Goal: Task Accomplishment & Management: Manage account settings

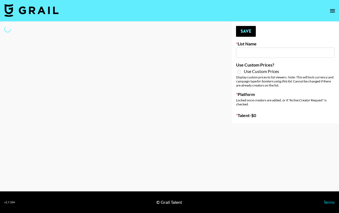
click at [258, 54] on input at bounding box center [285, 53] width 99 height 10
click at [182, 67] on div at bounding box center [111, 73] width 223 height 102
click at [174, 44] on div at bounding box center [111, 73] width 223 height 102
select select "Brand"
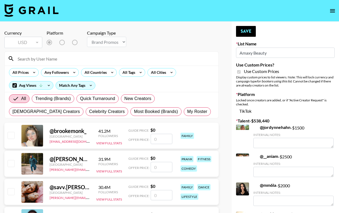
type input "Amaxy Beauty"
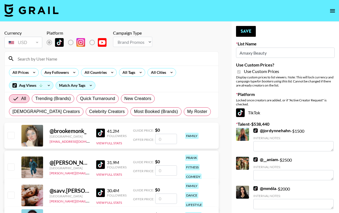
checkbox input "true"
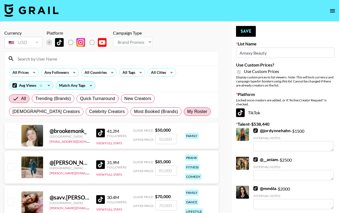
click at [187, 110] on span "My Roster" at bounding box center [197, 112] width 20 height 6
click at [187, 112] on input "My Roster" at bounding box center [187, 112] width 0 height 0
radio input "true"
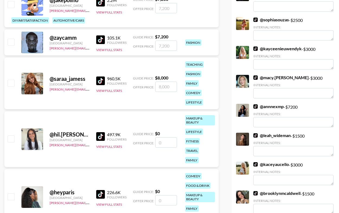
scroll to position [197, 0]
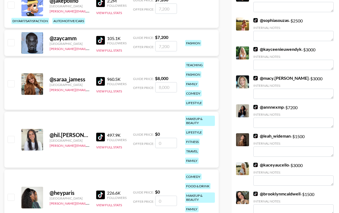
click at [12, 80] on input "checkbox" at bounding box center [11, 83] width 6 height 6
checkbox input "true"
type input "8000"
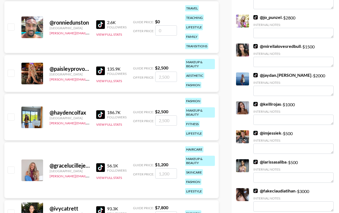
scroll to position [636, 0]
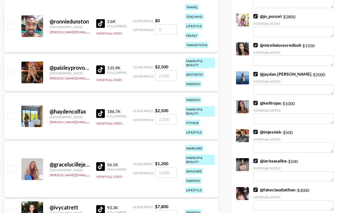
click at [12, 69] on input "checkbox" at bounding box center [11, 72] width 6 height 6
checkbox input "true"
type input "2500"
click at [10, 166] on input "checkbox" at bounding box center [11, 169] width 6 height 6
checkbox input "true"
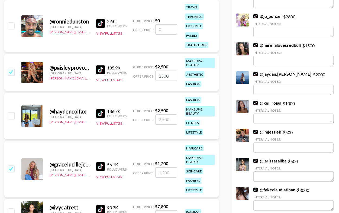
type input "1200"
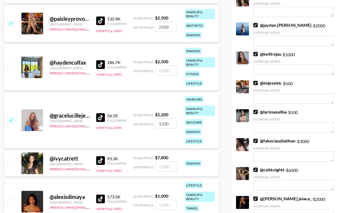
scroll to position [686, 0]
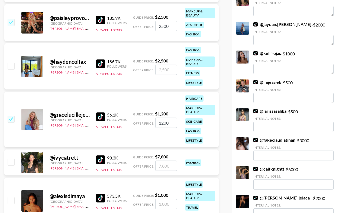
click at [11, 159] on input "checkbox" at bounding box center [11, 162] width 6 height 6
checkbox input "true"
type input "7800"
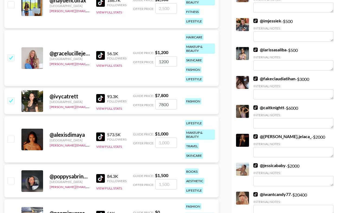
click at [10, 136] on input "checkbox" at bounding box center [11, 139] width 6 height 6
checkbox input "true"
type input "1000"
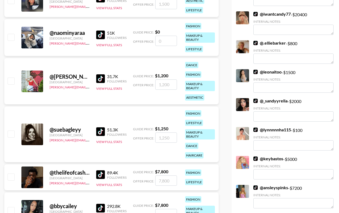
scroll to position [929, 0]
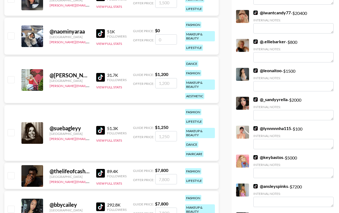
click at [11, 129] on input "checkbox" at bounding box center [11, 132] width 6 height 6
checkbox input "true"
type input "1250"
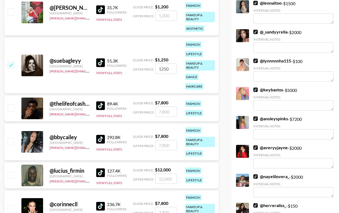
scroll to position [998, 0]
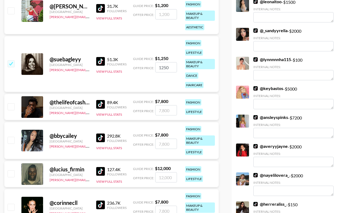
click at [12, 137] on input "checkbox" at bounding box center [11, 140] width 6 height 6
checkbox input "true"
type input "7800"
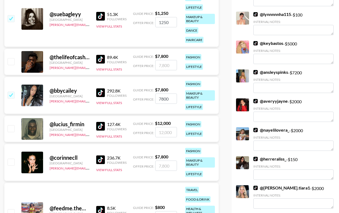
scroll to position [1057, 0]
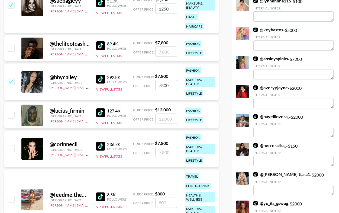
click at [10, 145] on input "checkbox" at bounding box center [11, 148] width 6 height 6
checkbox input "true"
type input "7800"
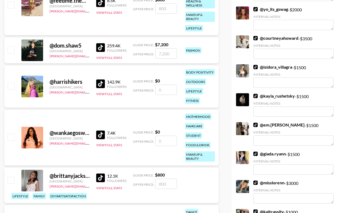
scroll to position [1252, 0]
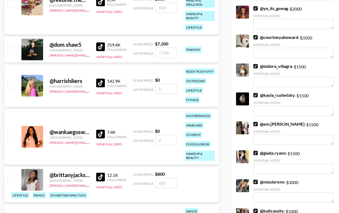
click at [10, 82] on input "checkbox" at bounding box center [11, 85] width 6 height 6
click at [12, 82] on input "checkbox" at bounding box center [11, 85] width 6 height 6
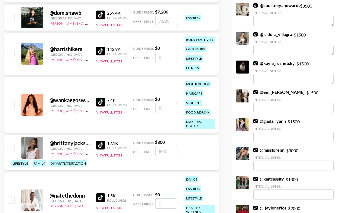
scroll to position [1285, 0]
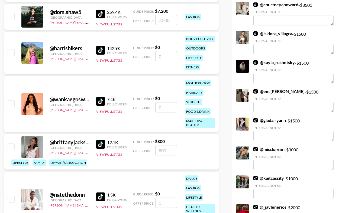
click at [12, 49] on input "checkbox" at bounding box center [11, 52] width 6 height 6
checkbox input "false"
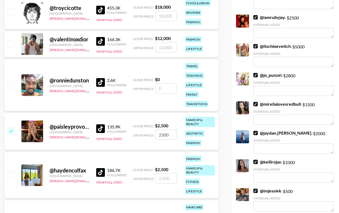
scroll to position [575, 0]
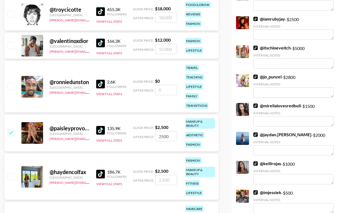
click at [11, 173] on input "checkbox" at bounding box center [11, 176] width 6 height 6
checkbox input "true"
type input "2500"
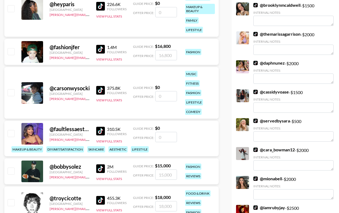
scroll to position [381, 0]
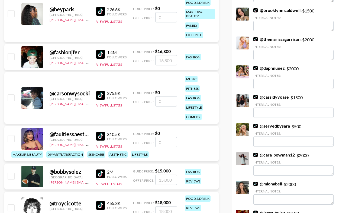
click at [10, 135] on input "checkbox" at bounding box center [11, 138] width 6 height 6
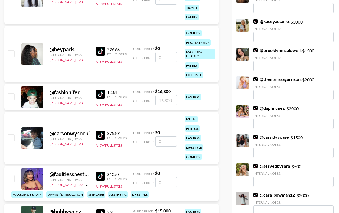
scroll to position [340, 0]
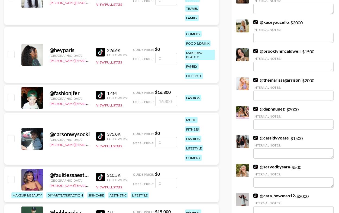
click at [12, 176] on input "checkbox" at bounding box center [11, 179] width 6 height 6
checkbox input "false"
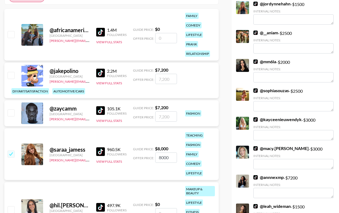
scroll to position [145, 0]
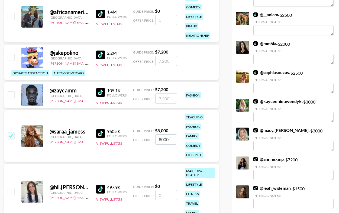
click at [13, 188] on input "checkbox" at bounding box center [11, 191] width 6 height 6
checkbox input "false"
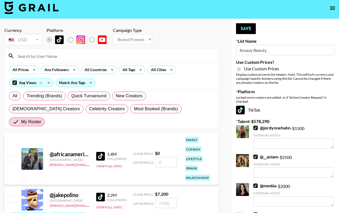
scroll to position [1, 0]
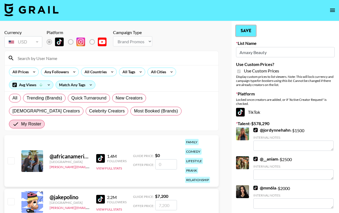
click at [248, 32] on button "Save" at bounding box center [246, 30] width 20 height 11
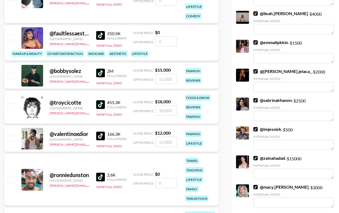
scroll to position [571, 0]
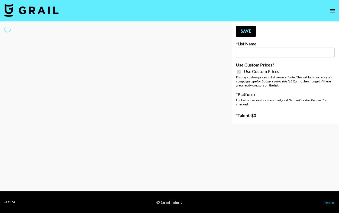
type input "Sleep & Glow"
checkbox input "true"
select select "Brand"
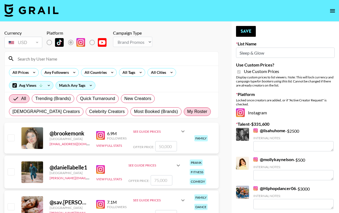
click at [187, 112] on span "My Roster" at bounding box center [197, 112] width 20 height 6
click at [187, 112] on input "My Roster" at bounding box center [187, 112] width 0 height 0
radio input "true"
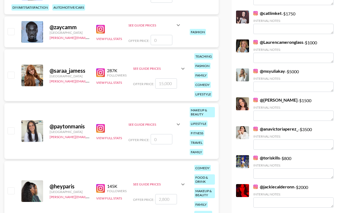
scroll to position [205, 0]
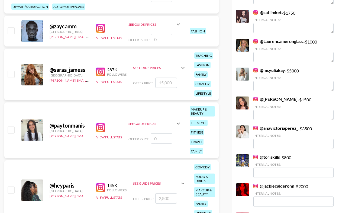
click at [13, 71] on input "checkbox" at bounding box center [11, 74] width 6 height 6
checkbox input "true"
type input "15000"
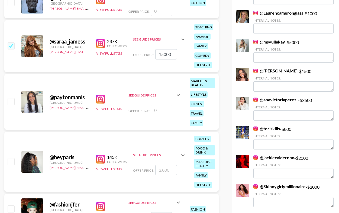
scroll to position [234, 0]
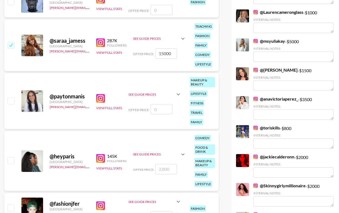
click at [12, 42] on input "checkbox" at bounding box center [11, 45] width 6 height 6
checkbox input "false"
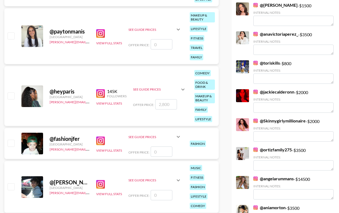
scroll to position [300, 0]
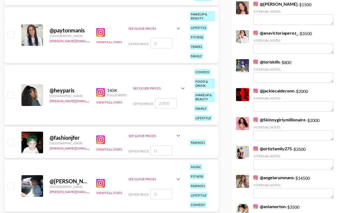
click at [12, 91] on input "checkbox" at bounding box center [11, 94] width 6 height 6
checkbox input "true"
type input "2800"
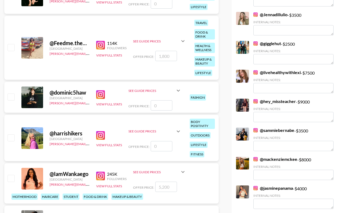
scroll to position [1254, 0]
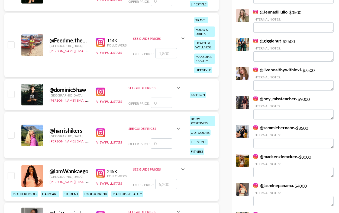
click at [10, 41] on input "checkbox" at bounding box center [11, 44] width 6 height 6
checkbox input "true"
type input "1800"
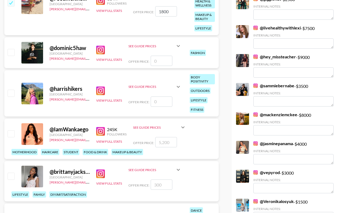
scroll to position [1300, 0]
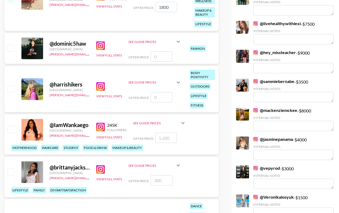
click at [14, 126] on input "checkbox" at bounding box center [11, 129] width 6 height 6
checkbox input "true"
type input "5200"
click at [13, 169] on input "checkbox" at bounding box center [11, 172] width 6 height 6
checkbox input "true"
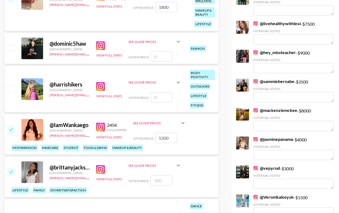
type input "300"
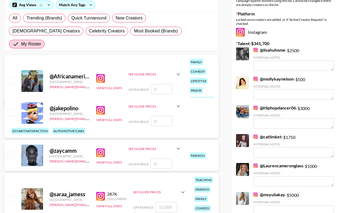
scroll to position [6, 0]
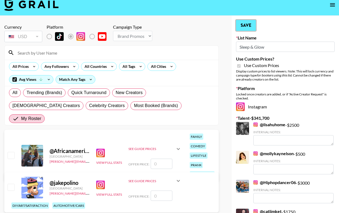
click at [246, 27] on button "Save" at bounding box center [246, 25] width 20 height 11
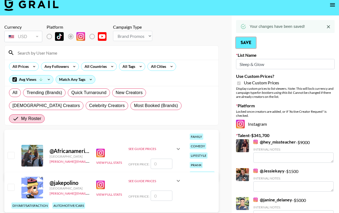
scroll to position [0, 0]
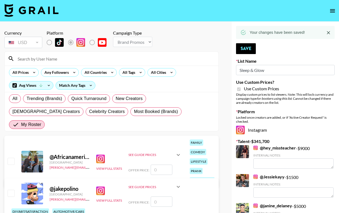
click at [39, 14] on img at bounding box center [31, 10] width 54 height 13
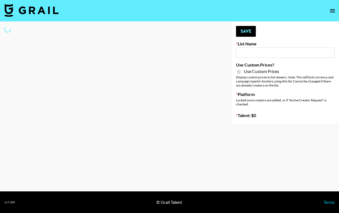
type input "COSRX LA"
checkbox input "true"
select select "Brand"
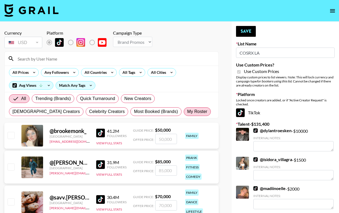
click at [187, 113] on span "My Roster" at bounding box center [197, 112] width 20 height 6
click at [187, 112] on input "My Roster" at bounding box center [187, 112] width 0 height 0
radio input "true"
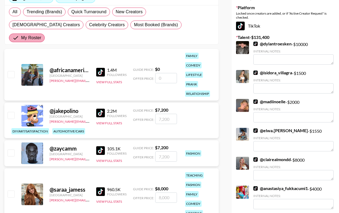
scroll to position [117, 0]
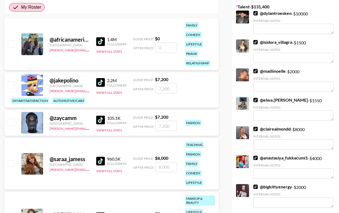
click at [11, 160] on input "checkbox" at bounding box center [11, 163] width 6 height 6
checkbox input "true"
type input "8000"
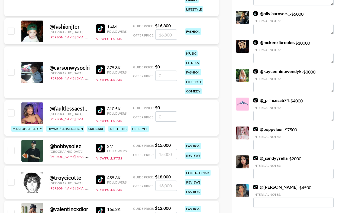
scroll to position [0, 0]
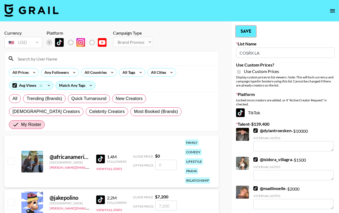
click at [245, 29] on button "Save" at bounding box center [246, 31] width 20 height 11
